Goal: Information Seeking & Learning: Learn about a topic

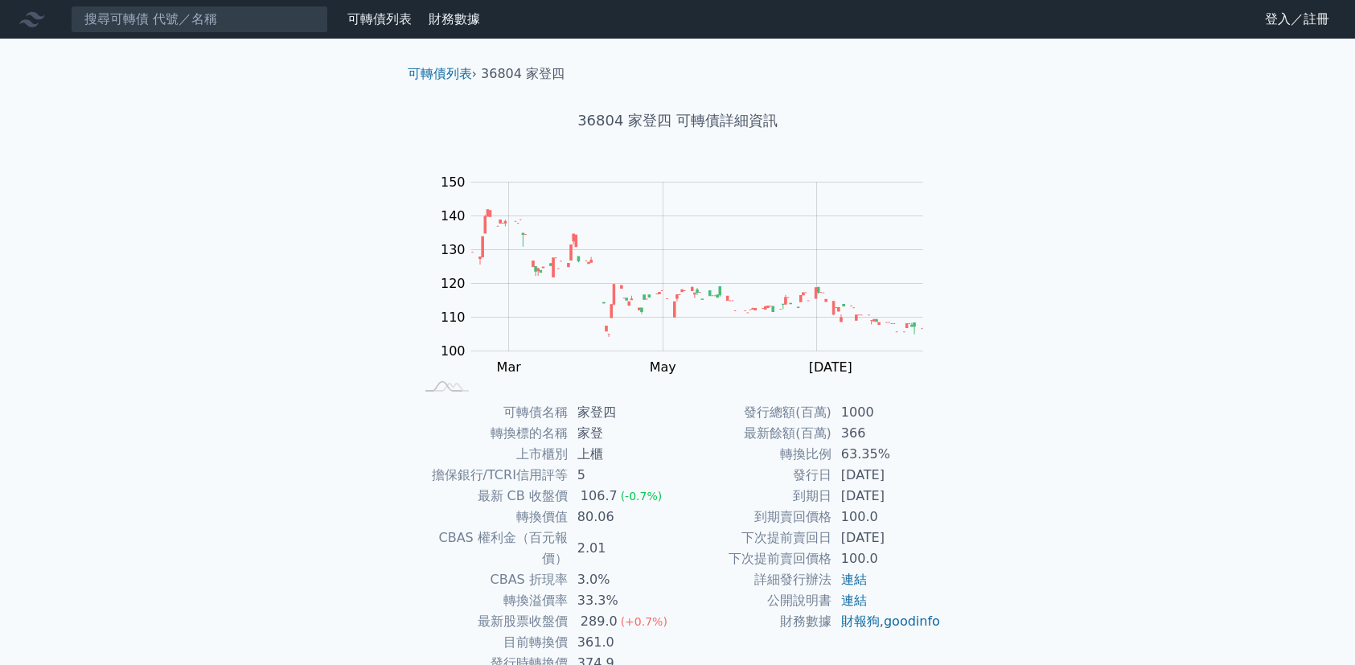
click at [1026, 411] on div "可轉債列表 財務數據 可轉債列表 財務數據 登入／註冊 登入／註冊 可轉債列表 › 36804 家登四 36804 家登四 可轉債詳細資訊 Zoom Out …" at bounding box center [677, 383] width 1355 height 766
click at [1026, 407] on div "可轉債列表 財務數據 可轉債列表 財務數據 登入／註冊 登入／註冊 可轉債列表 › 36804 家登四 36804 家登四 可轉債詳細資訊 Zoom Out …" at bounding box center [677, 383] width 1355 height 766
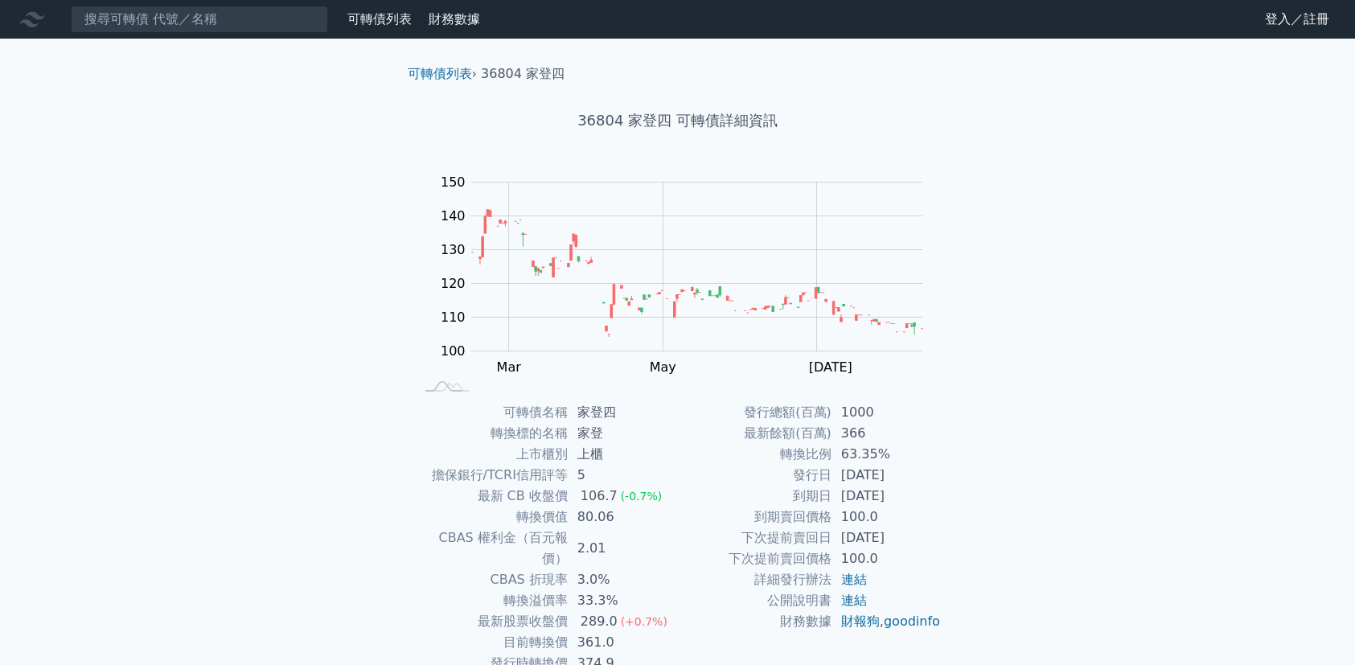
click at [1026, 407] on div "可轉債列表 財務數據 可轉債列表 財務數據 登入／註冊 登入／註冊 可轉債列表 › 36804 家登四 36804 家登四 可轉債詳細資訊 Zoom Out …" at bounding box center [677, 383] width 1355 height 766
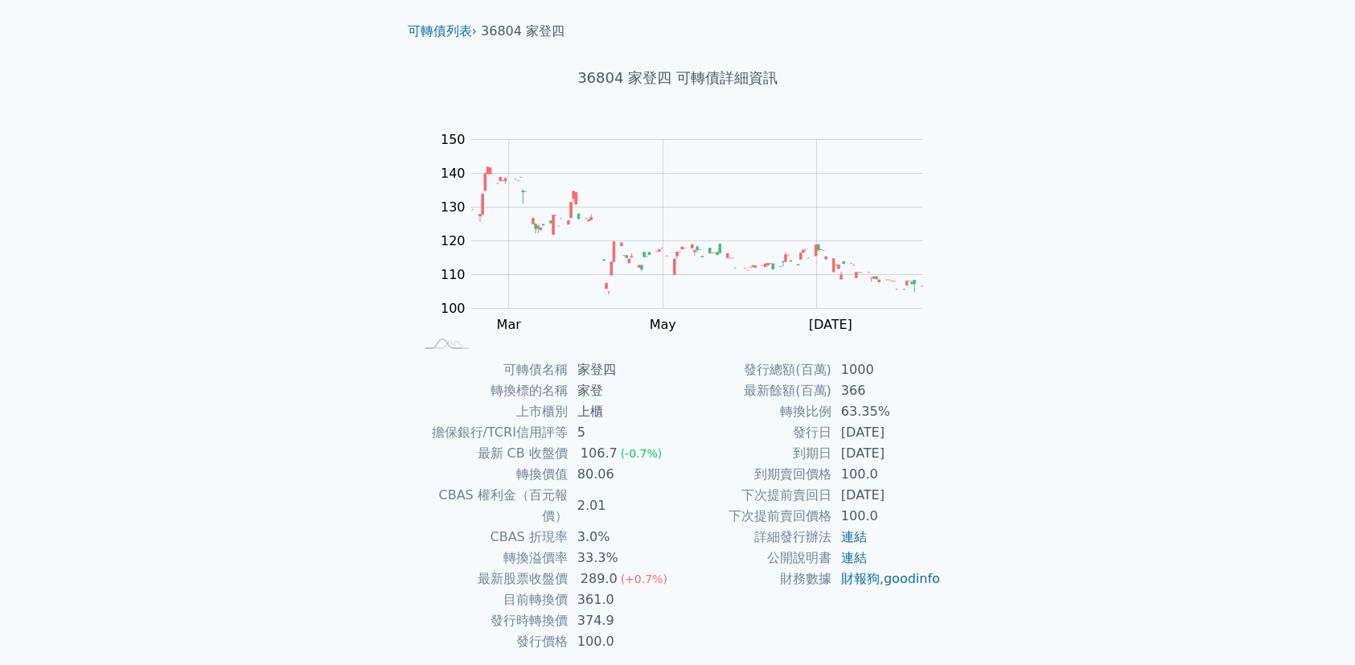
scroll to position [79, 0]
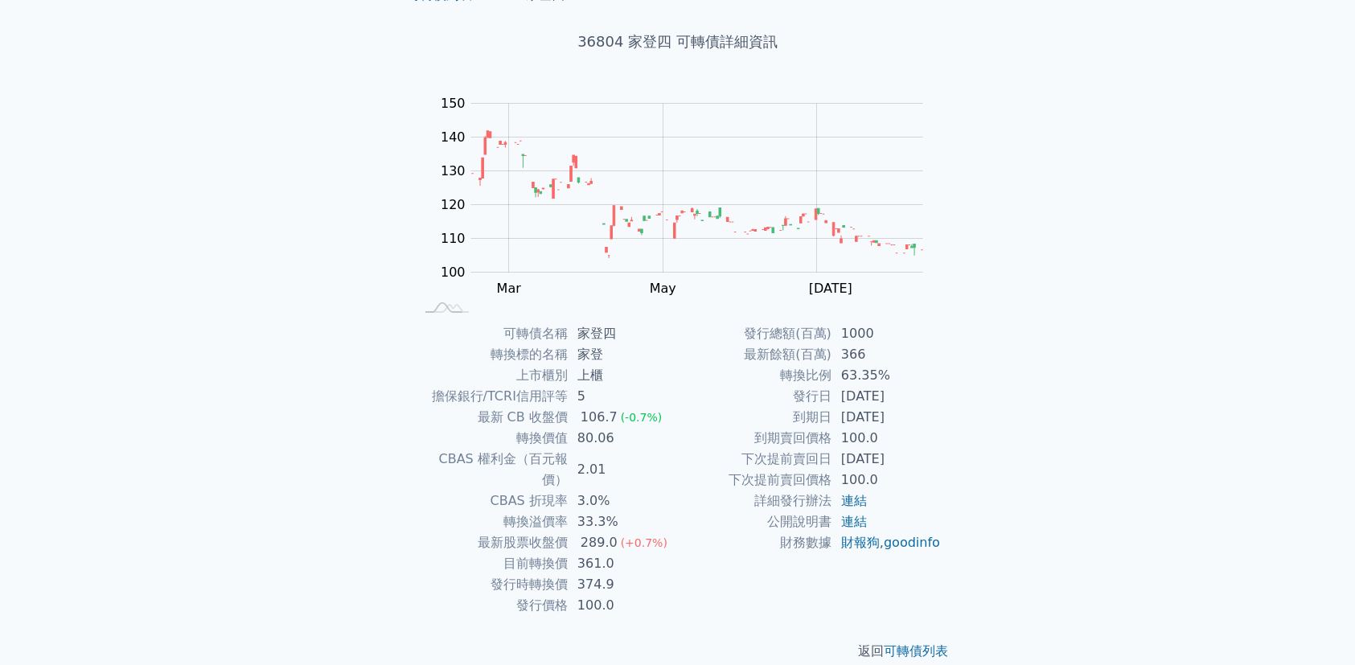
click at [1051, 359] on div "可轉債列表 財務數據 可轉債列表 財務數據 登入／註冊 登入／註冊 可轉債列表 › 36804 家登四 36804 家登四 可轉債詳細資訊 Zoom Out …" at bounding box center [677, 304] width 1355 height 766
click at [977, 360] on div "可轉債列表 › 36804 家登四 36804 家登四 可轉債詳細資訊 Zoom Out 100 80 90 100 110 120 130 140 150 …" at bounding box center [678, 323] width 618 height 727
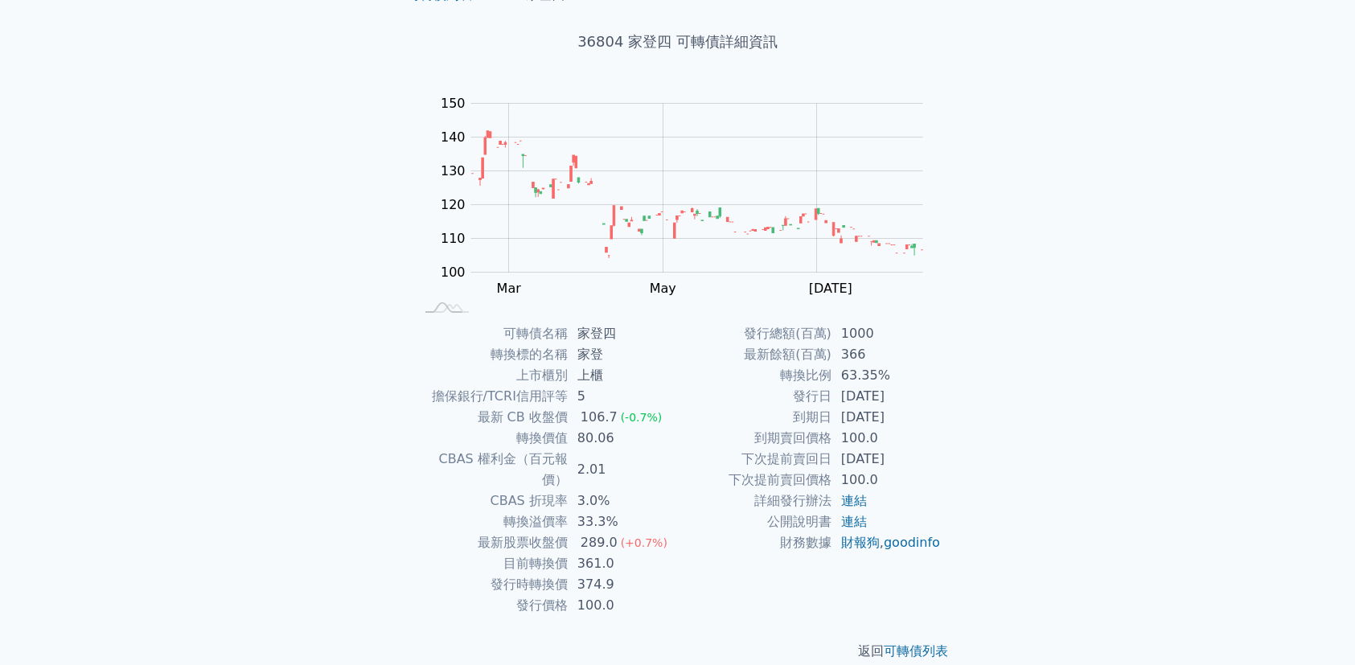
click at [977, 360] on div "可轉債列表 › 36804 家登四 36804 家登四 可轉債詳細資訊 Zoom Out 100 80 90 100 110 120 130 140 150 …" at bounding box center [678, 323] width 618 height 727
click at [1049, 423] on div "可轉債列表 財務數據 可轉債列表 財務數據 登入／註冊 登入／註冊 可轉債列表 › 36804 家登四 36804 家登四 可轉債詳細資訊 Zoom Out …" at bounding box center [677, 304] width 1355 height 766
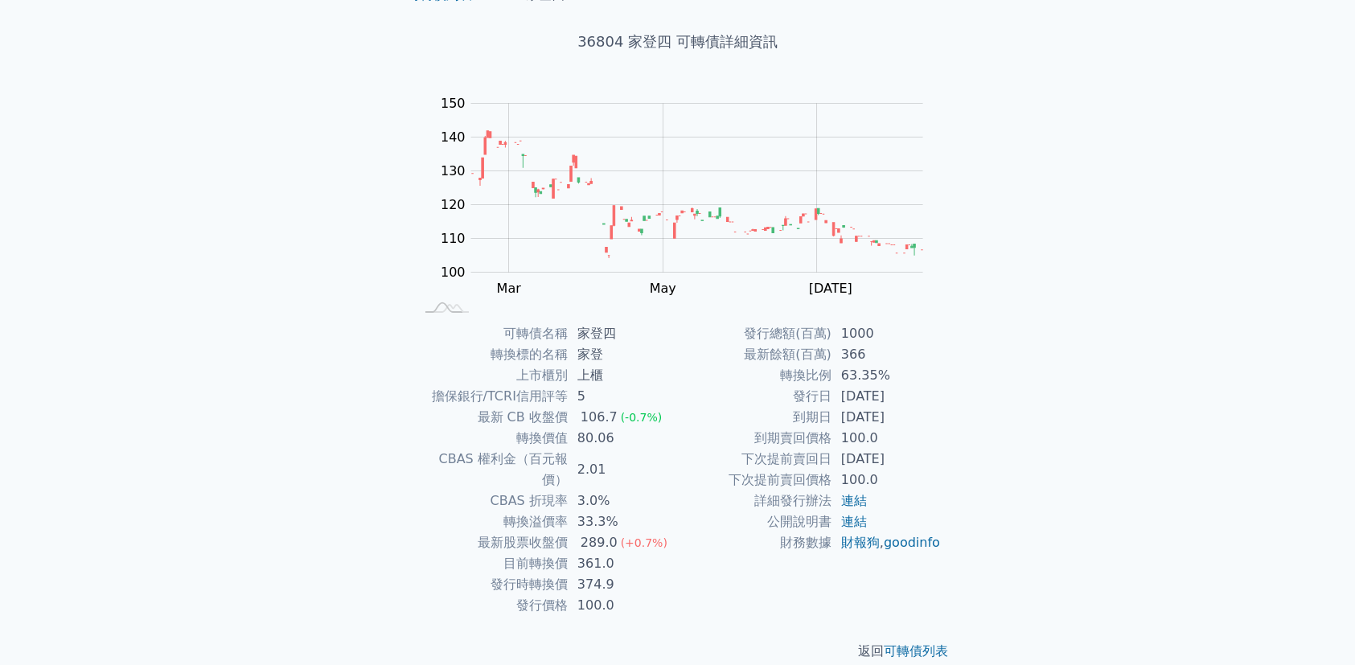
click at [1049, 423] on div "可轉債列表 財務數據 可轉債列表 財務數據 登入／註冊 登入／註冊 可轉債列表 › 36804 家登四 36804 家登四 可轉債詳細資訊 Zoom Out …" at bounding box center [677, 304] width 1355 height 766
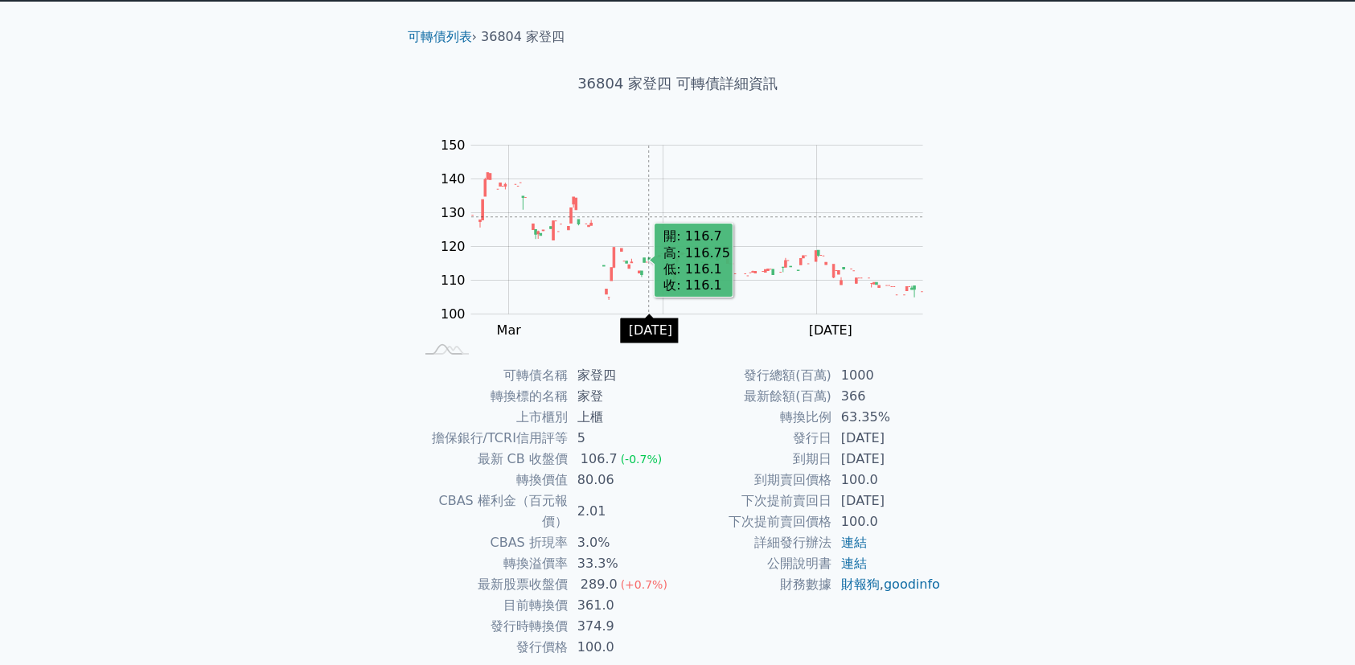
scroll to position [0, 0]
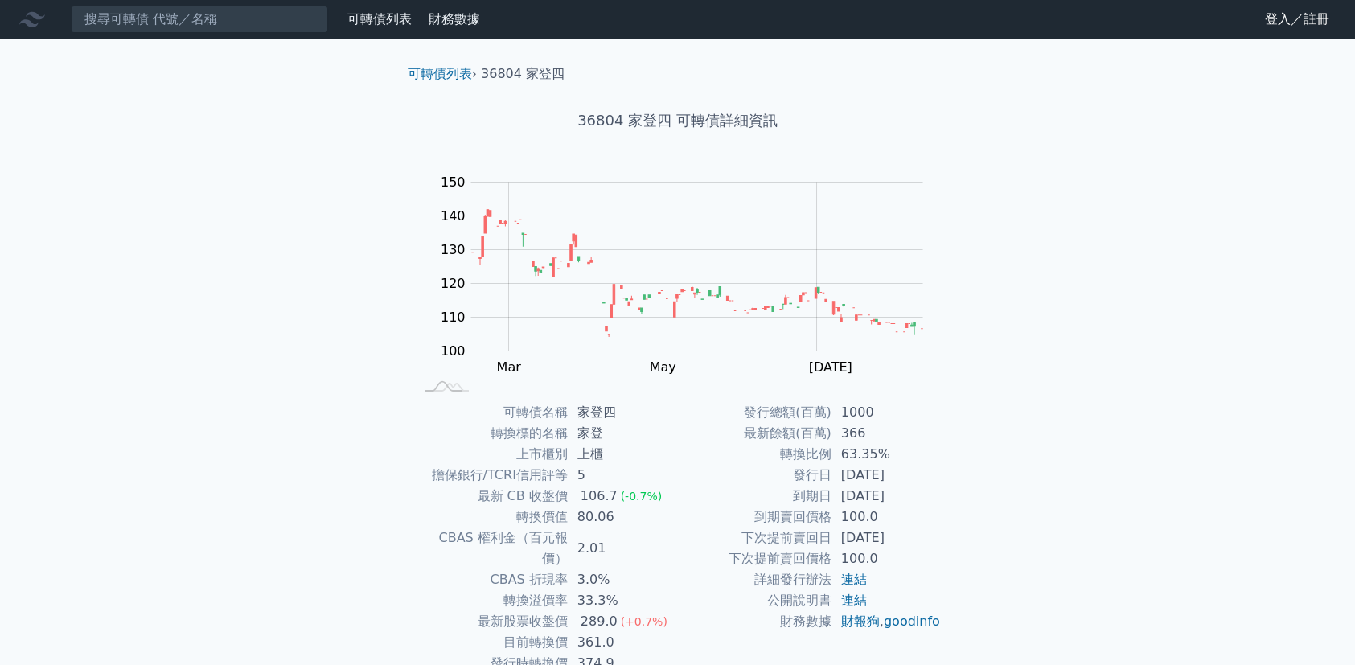
click at [1038, 344] on div "可轉債列表 財務數據 可轉債列表 財務數據 登入／註冊 登入／註冊 可轉債列表 › 36804 家登四 36804 家登四 可轉債詳細資訊 Zoom Out …" at bounding box center [677, 383] width 1355 height 766
click at [1043, 346] on div "可轉債列表 財務數據 可轉債列表 財務數據 登入／註冊 登入／註冊 可轉債列表 › 36804 家登四 36804 家登四 可轉債詳細資訊 Zoom Out …" at bounding box center [677, 383] width 1355 height 766
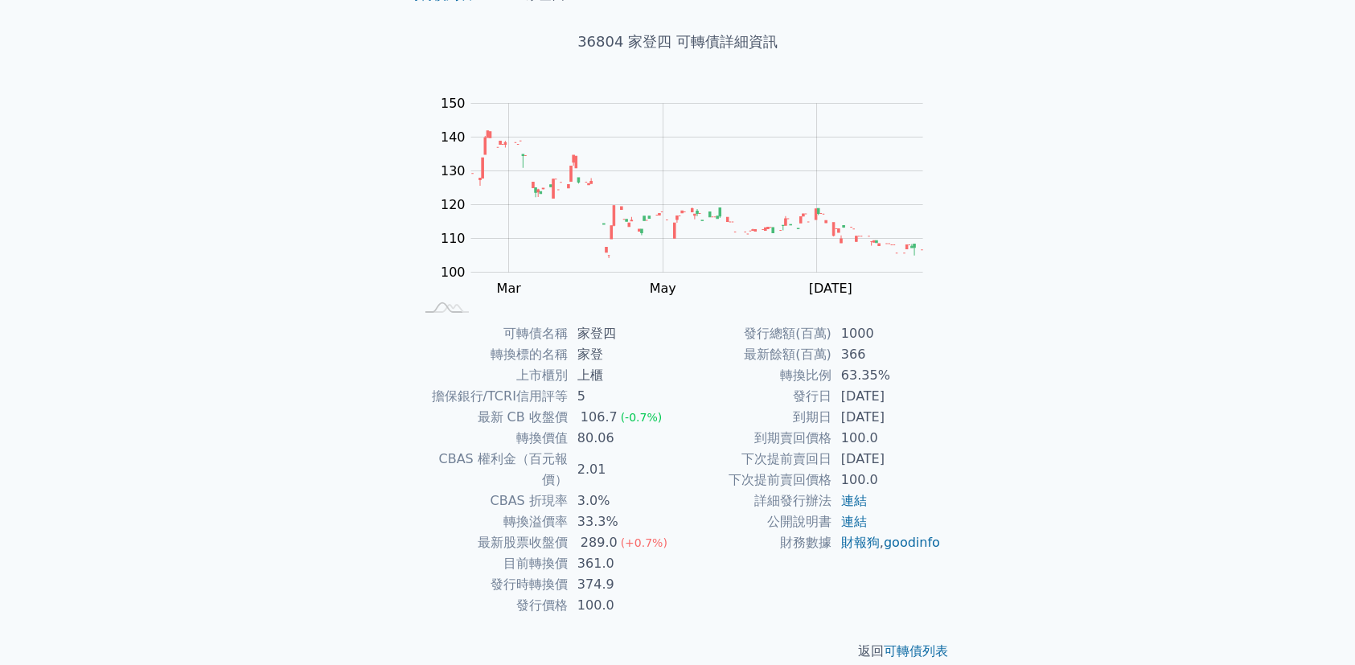
click at [1043, 346] on div "可轉債列表 財務數據 可轉債列表 財務數據 登入／註冊 登入／註冊 可轉債列表 › 36804 家登四 36804 家登四 可轉債詳細資訊 Zoom Out …" at bounding box center [677, 304] width 1355 height 766
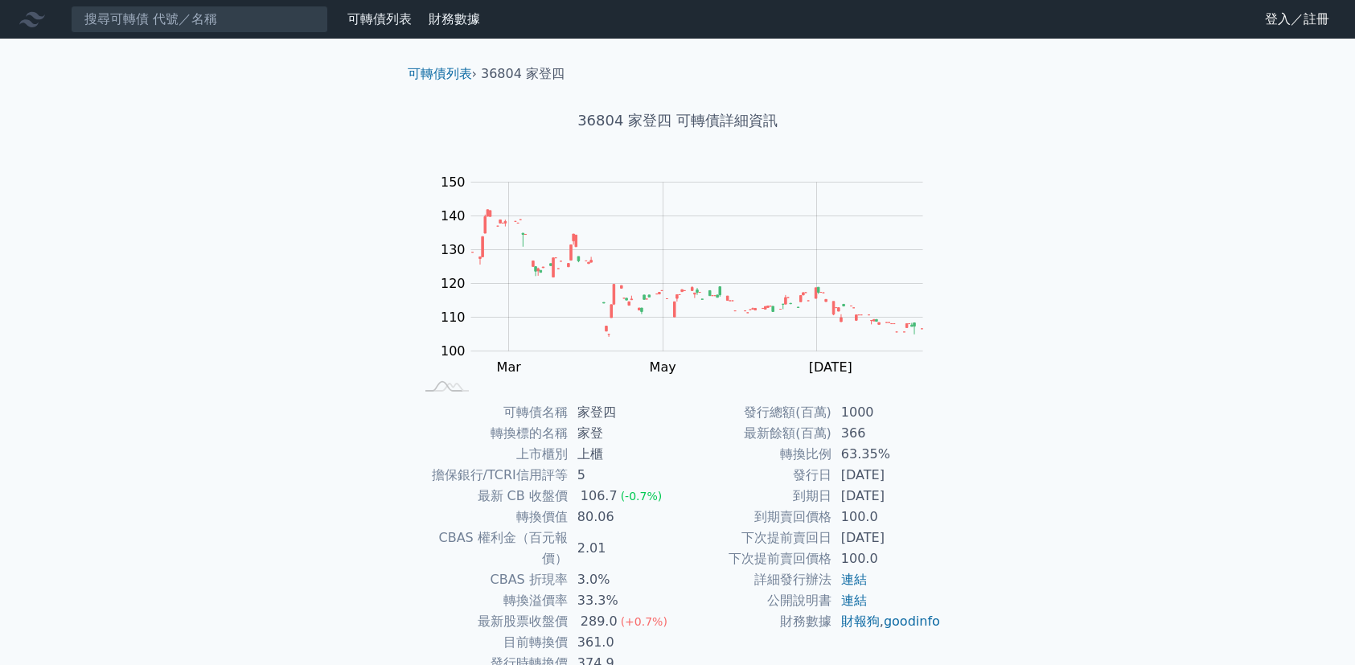
scroll to position [79, 0]
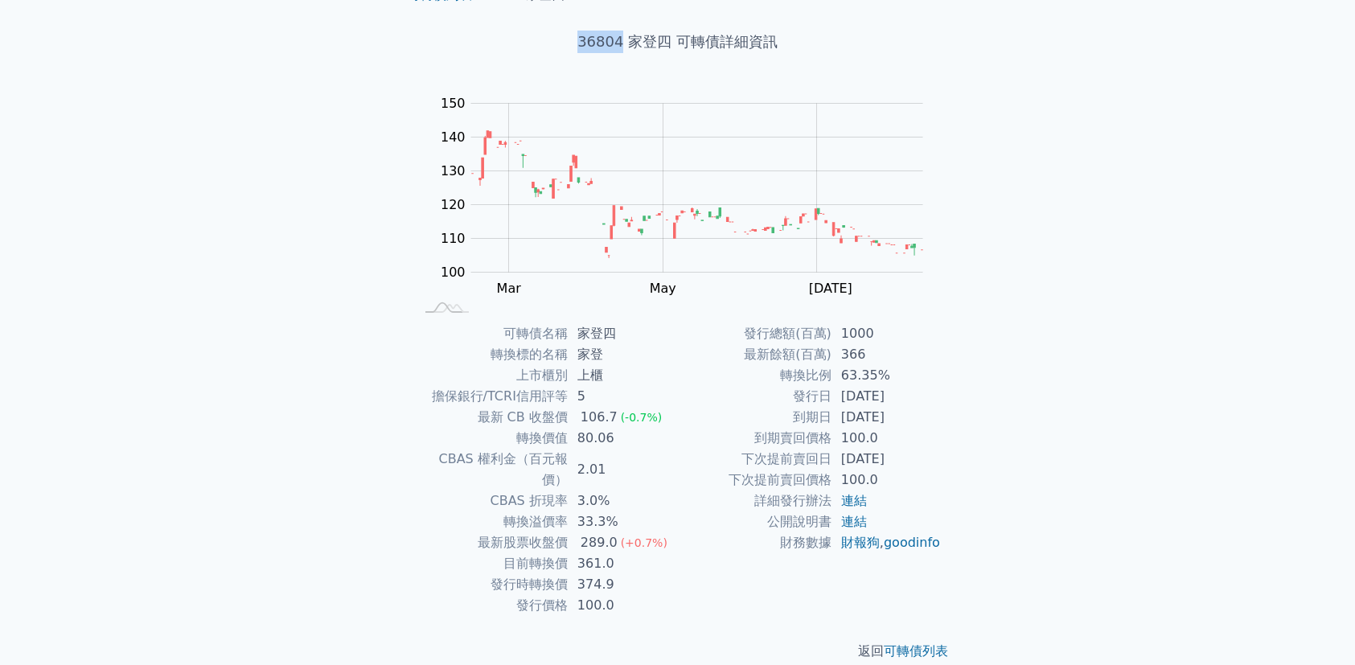
drag, startPoint x: 592, startPoint y: 41, endPoint x: 622, endPoint y: 41, distance: 30.6
click at [622, 41] on h1 "36804 家登四 可轉債詳細資訊" at bounding box center [678, 42] width 566 height 23
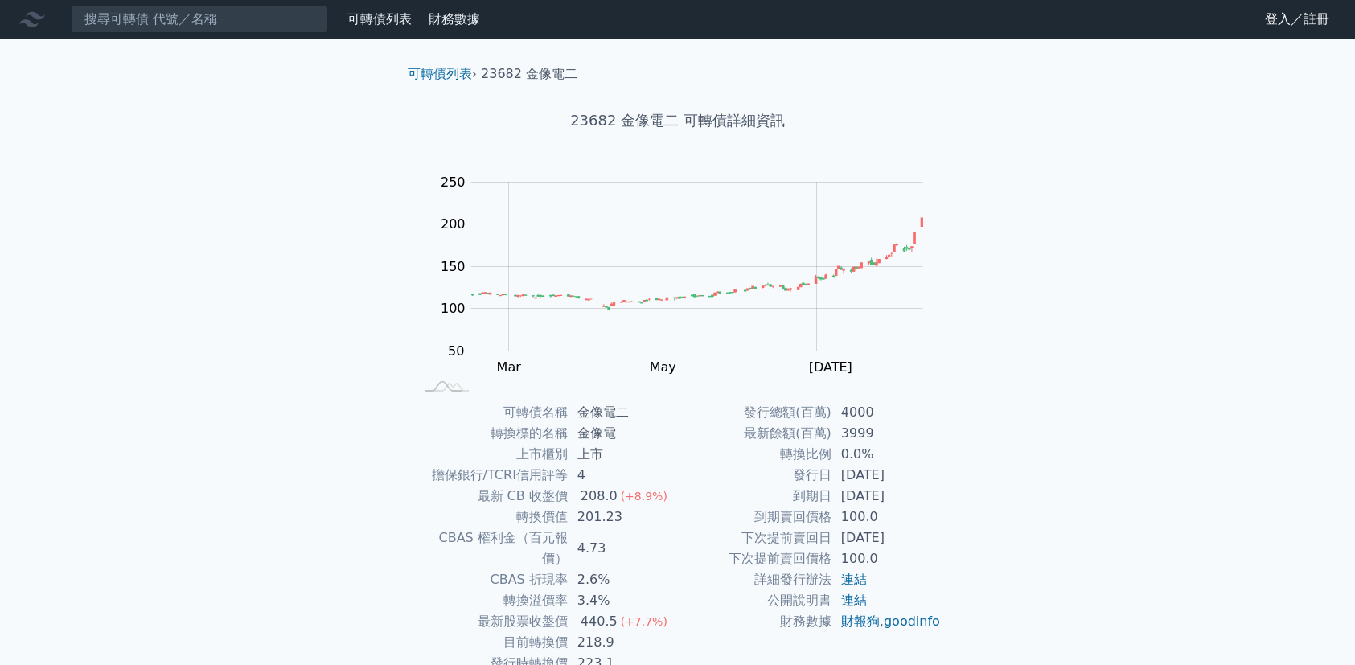
click at [1101, 369] on div "可轉債列表 財務數據 可轉債列表 財務數據 登入／註冊 登入／註冊 可轉債列表 › 23682 金像電二 23682 金像電二 可轉債詳細資訊 Zoom Ou…" at bounding box center [677, 383] width 1355 height 766
click at [1091, 335] on div "可轉債列表 財務數據 可轉債列表 財務數據 登入／註冊 登入／註冊 可轉債列表 › 23682 金像電二 23682 金像電二 可轉債詳細資訊 Zoom Ou…" at bounding box center [677, 383] width 1355 height 766
click at [1049, 335] on div "可轉債列表 財務數據 可轉債列表 財務數據 登入／註冊 登入／註冊 可轉債列表 › 23682 金像電二 23682 金像電二 可轉債詳細資訊 Zoom Ou…" at bounding box center [677, 383] width 1355 height 766
click at [1024, 370] on div "可轉債列表 財務數據 可轉債列表 財務數據 登入／註冊 登入／註冊 可轉債列表 › 23682 金像電二 23682 金像電二 可轉債詳細資訊 Zoom Ou…" at bounding box center [677, 383] width 1355 height 766
drag, startPoint x: 570, startPoint y: 115, endPoint x: 612, endPoint y: 115, distance: 41.8
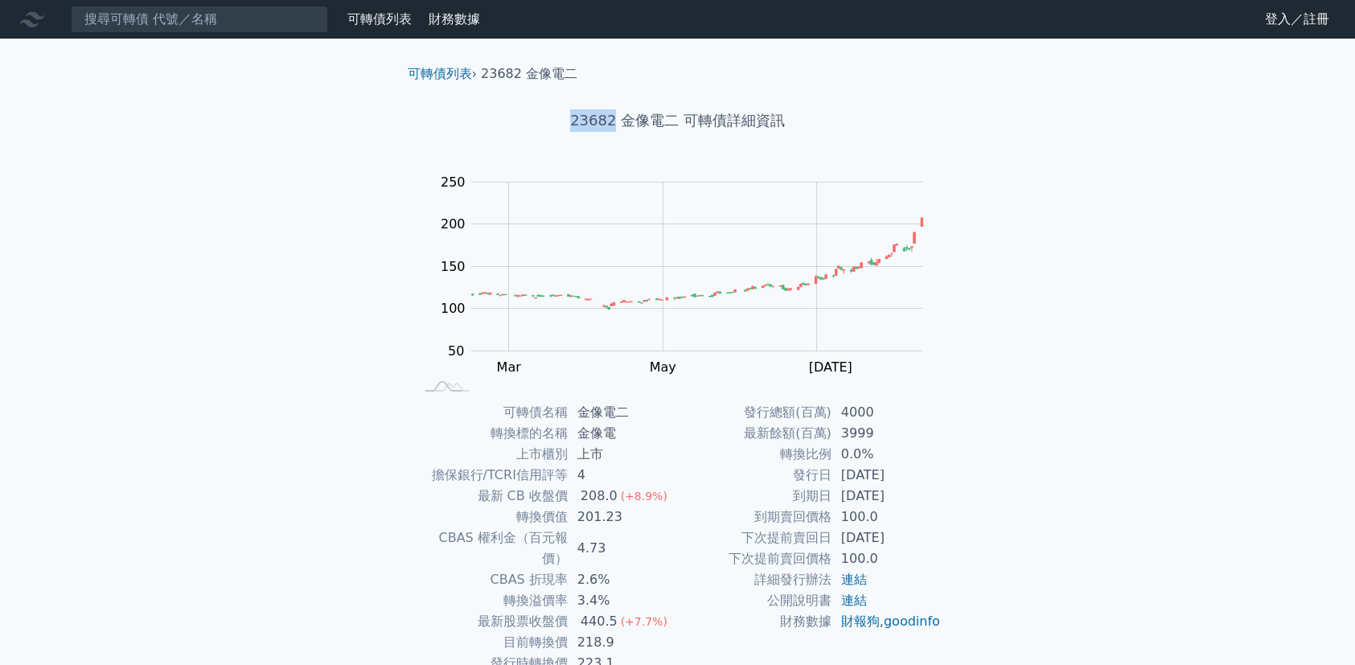
click at [612, 115] on h1 "23682 金像電二 可轉債詳細資訊" at bounding box center [678, 120] width 566 height 23
copy h1 "23682"
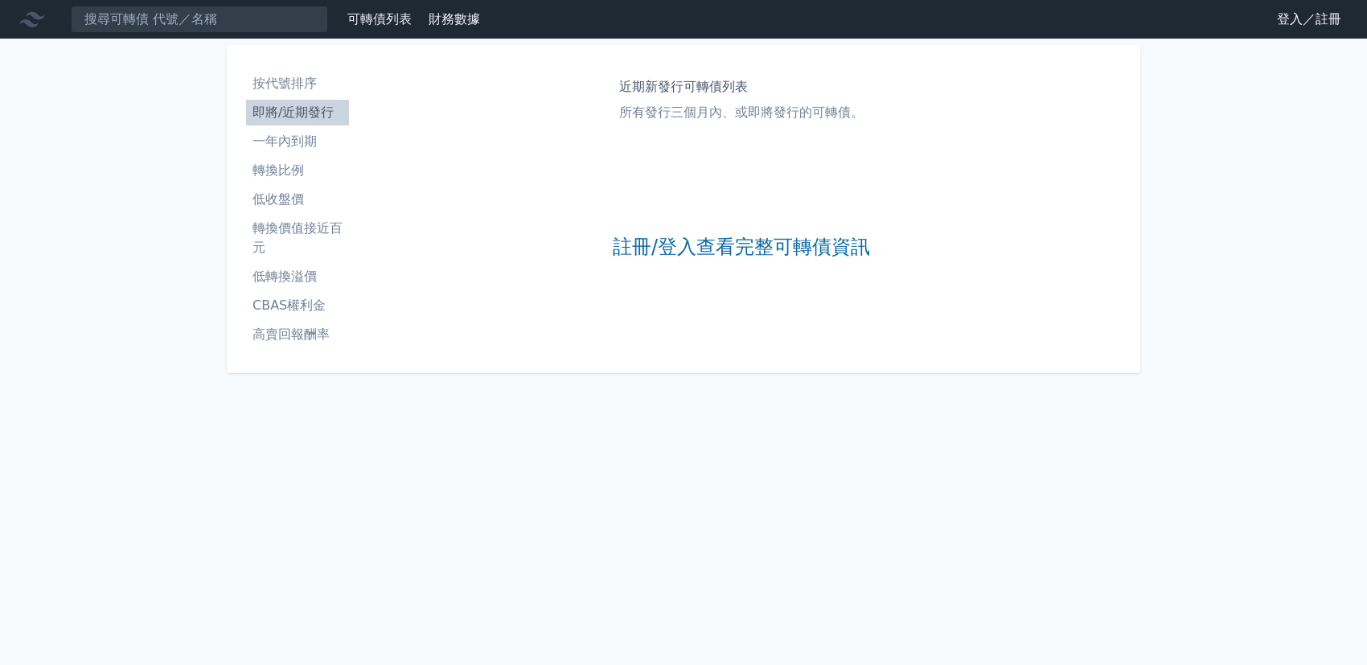
click at [721, 115] on p "所有發行三個月內、或即將發行的可轉債。" at bounding box center [741, 112] width 244 height 19
drag, startPoint x: 698, startPoint y: 88, endPoint x: 309, endPoint y: 18, distance: 395.3
click at [695, 84] on h1 "近期新發行可轉債列表" at bounding box center [741, 86] width 244 height 19
